Goal: Information Seeking & Learning: Learn about a topic

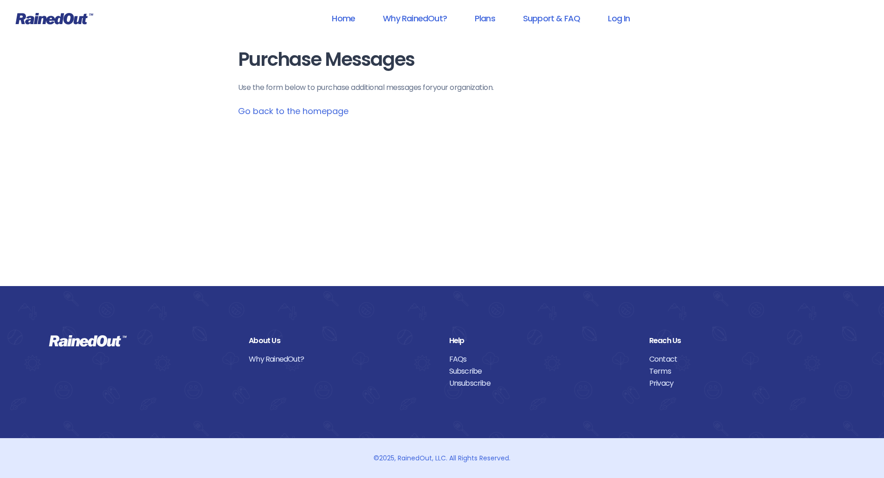
click at [304, 111] on link "Go back to the homepage" at bounding box center [293, 111] width 110 height 12
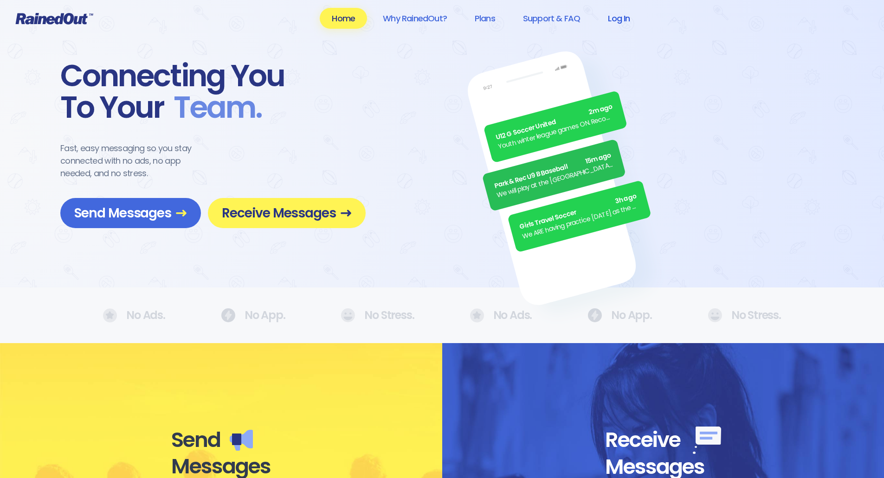
click at [623, 18] on link "Log In" at bounding box center [619, 18] width 46 height 21
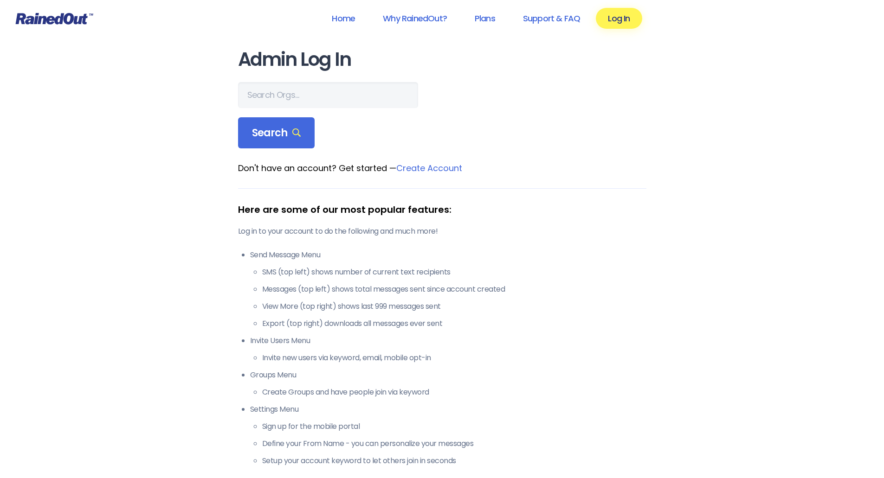
click at [69, 19] on icon at bounding box center [54, 19] width 78 height 12
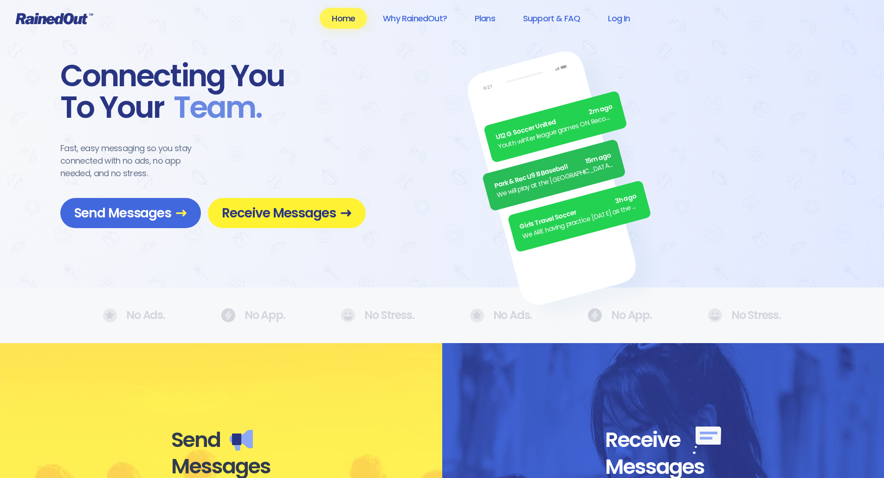
click at [298, 213] on span "Receive Messages" at bounding box center [287, 213] width 130 height 16
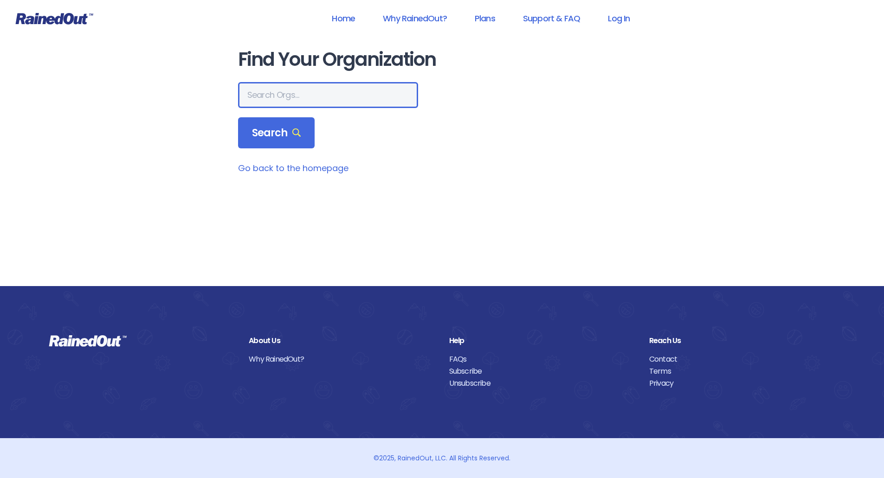
click at [267, 95] on input "text" at bounding box center [328, 95] width 180 height 26
type input "mt. [GEOGRAPHIC_DATA]"
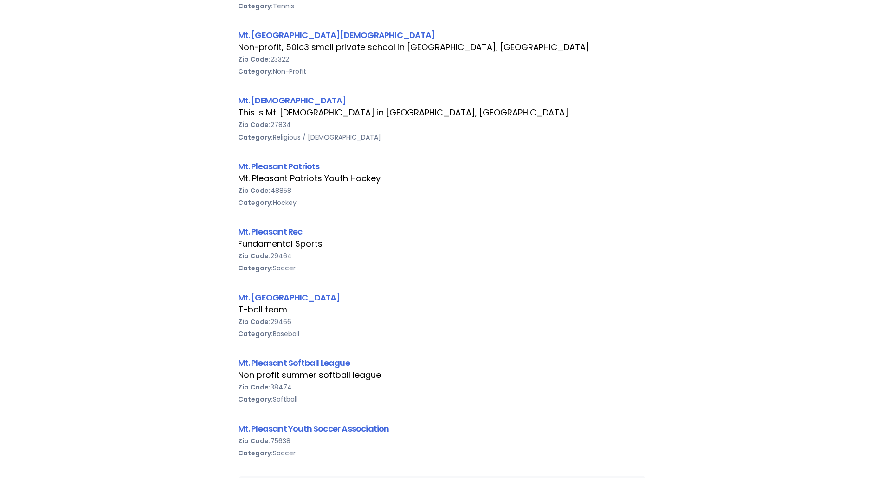
scroll to position [232, 0]
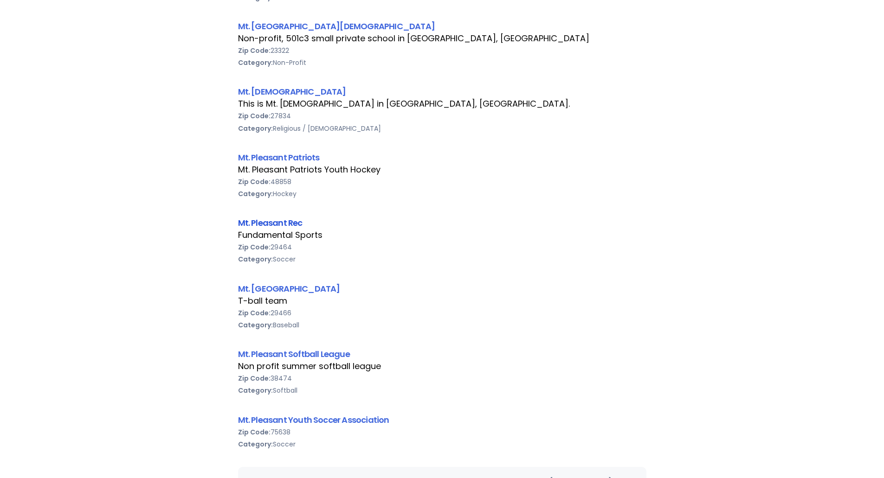
click at [296, 221] on link "Mt. Pleasant Rec" at bounding box center [270, 223] width 64 height 12
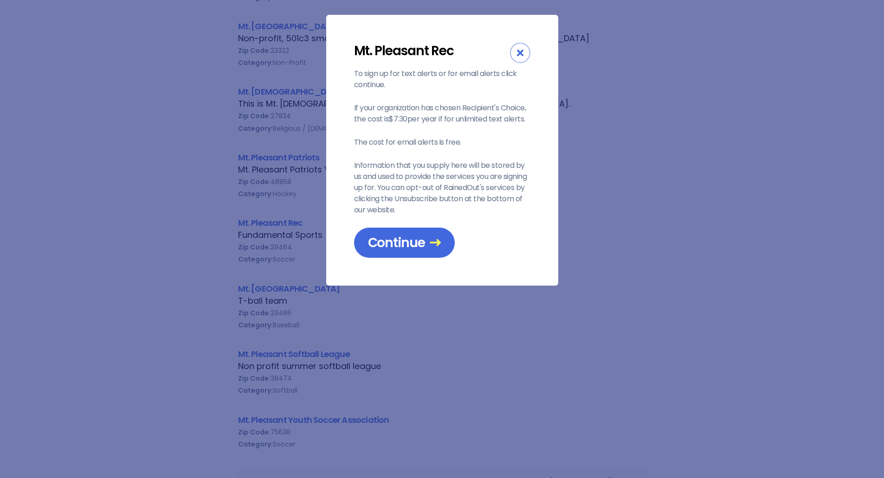
click at [517, 55] on icon "Close" at bounding box center [520, 53] width 6 height 6
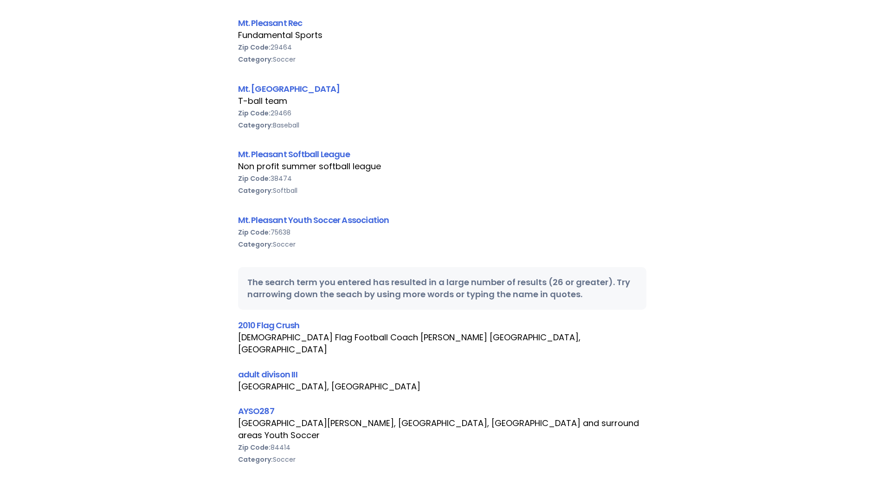
scroll to position [278, 0]
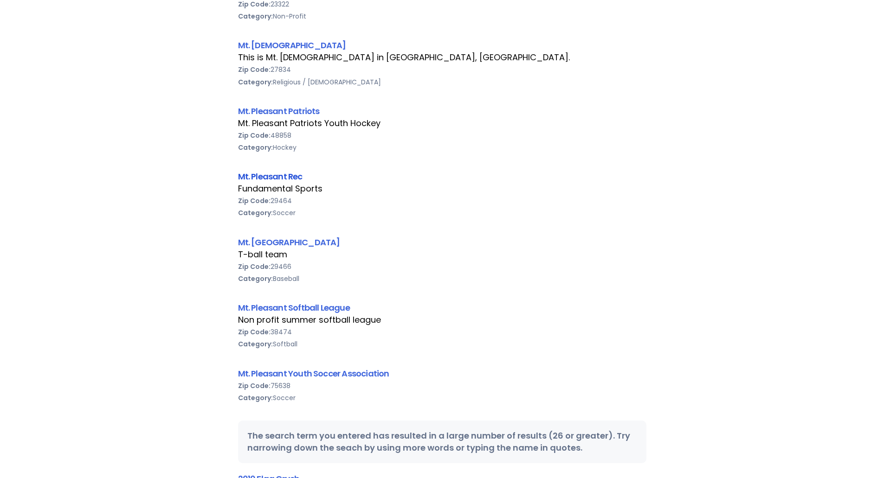
click at [276, 177] on link "Mt. Pleasant Rec" at bounding box center [270, 177] width 64 height 12
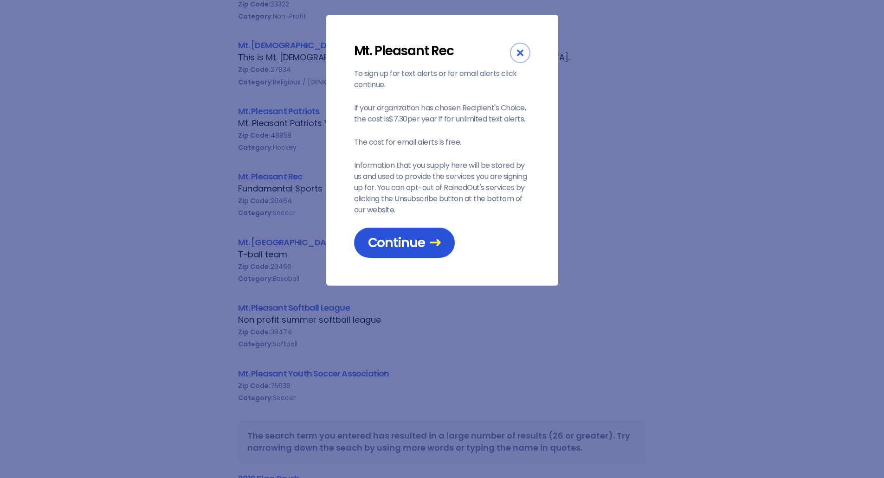
click at [407, 238] on span "Continue" at bounding box center [404, 243] width 73 height 16
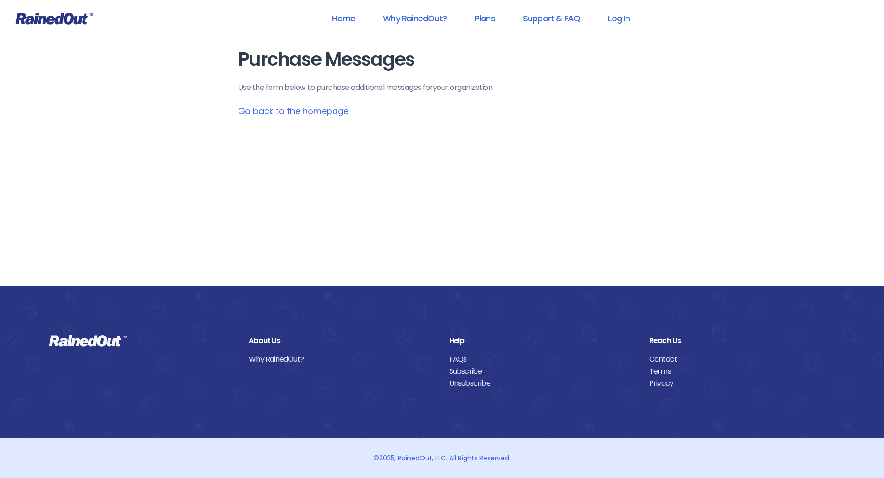
click at [301, 109] on link "Go back to the homepage" at bounding box center [293, 111] width 110 height 12
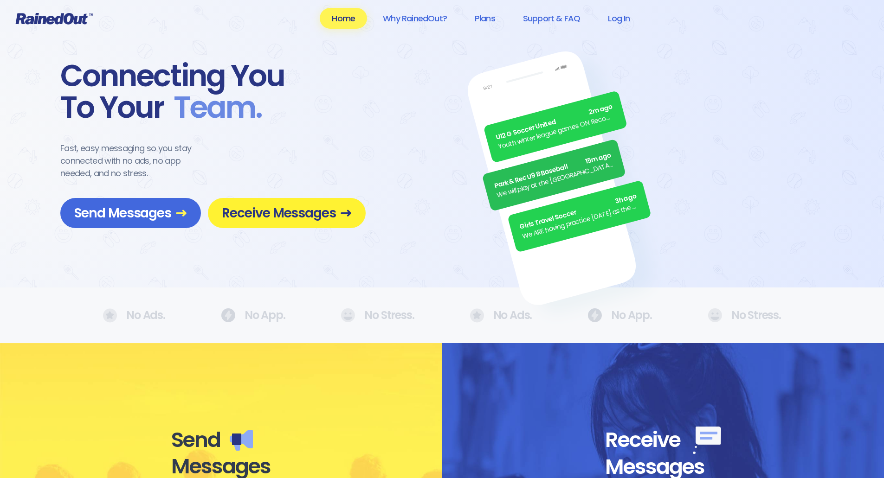
click at [294, 215] on span "Receive Messages" at bounding box center [287, 213] width 130 height 16
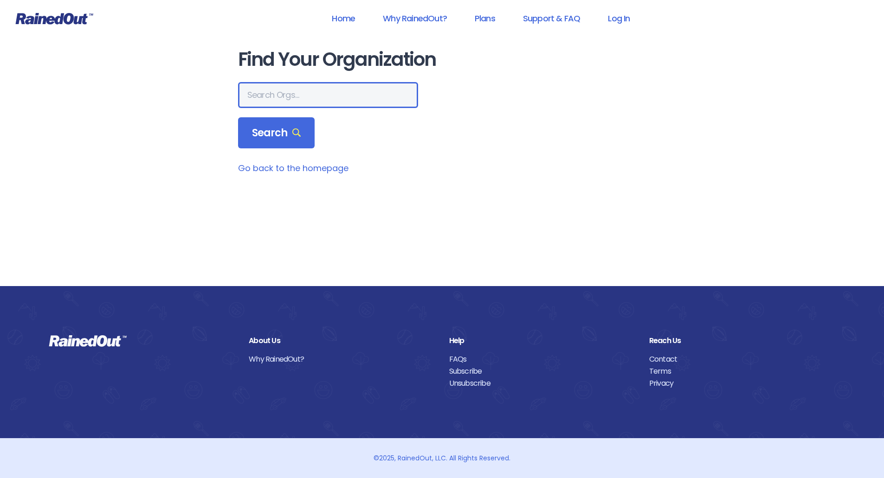
click at [274, 94] on input "text" at bounding box center [328, 95] width 180 height 26
type input "mt. pleasant football"
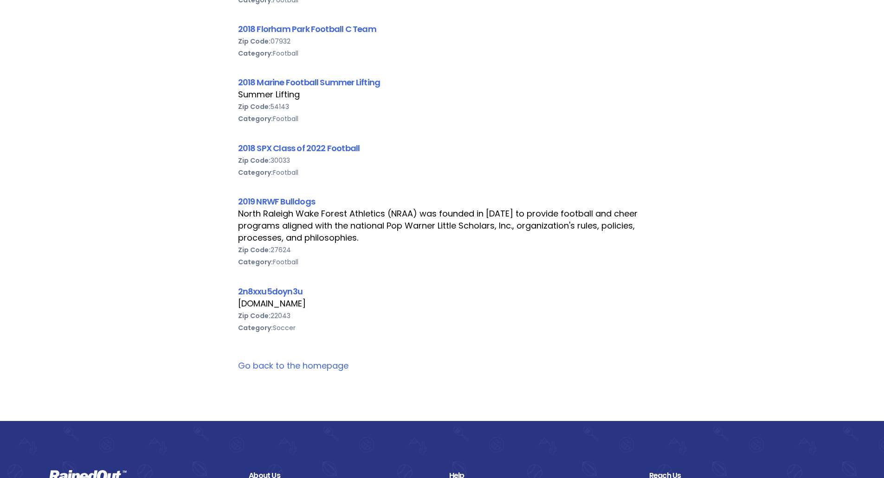
scroll to position [1577, 0]
